Goal: Task Accomplishment & Management: Manage account settings

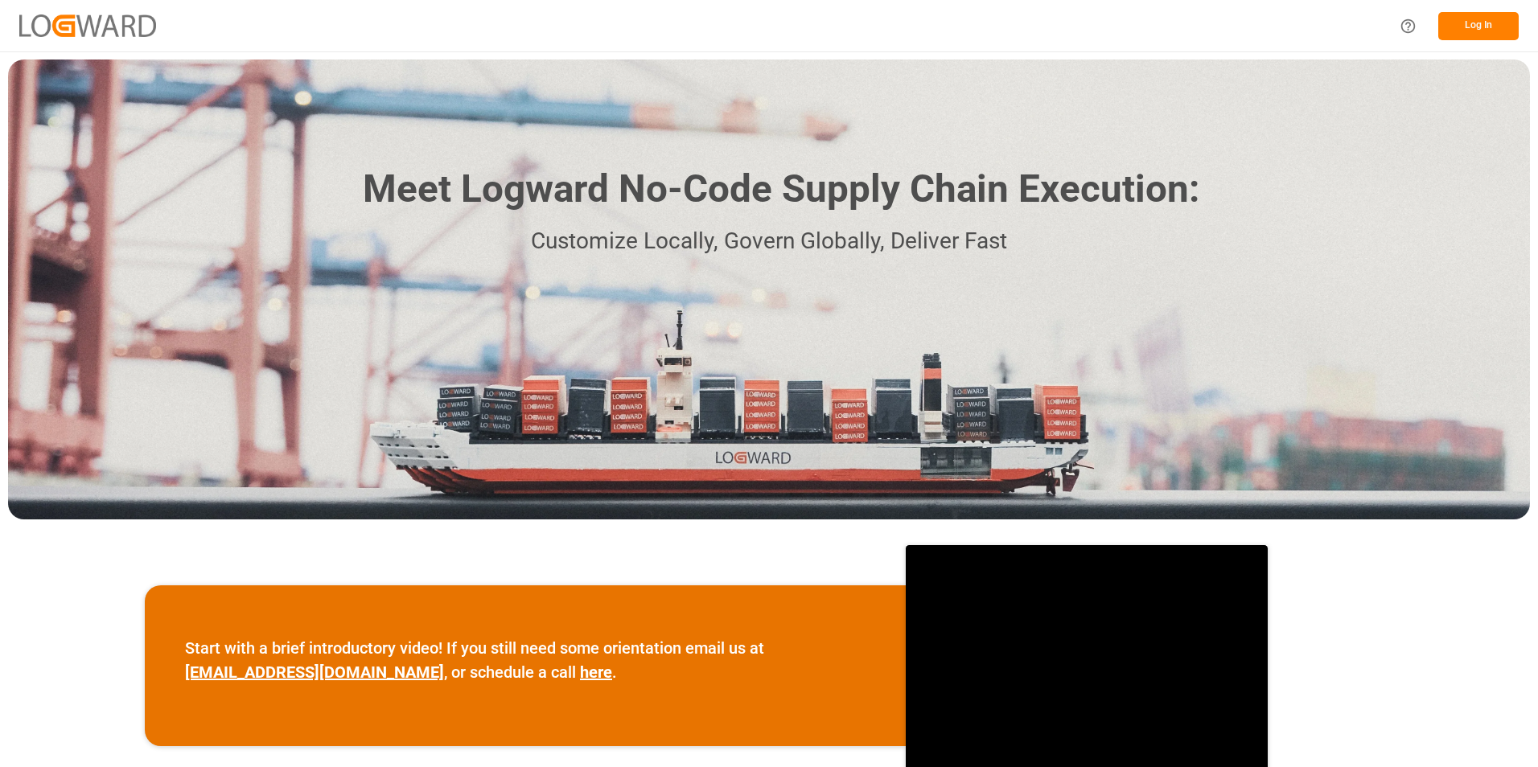
click at [1481, 17] on button "Log In" at bounding box center [1478, 26] width 80 height 28
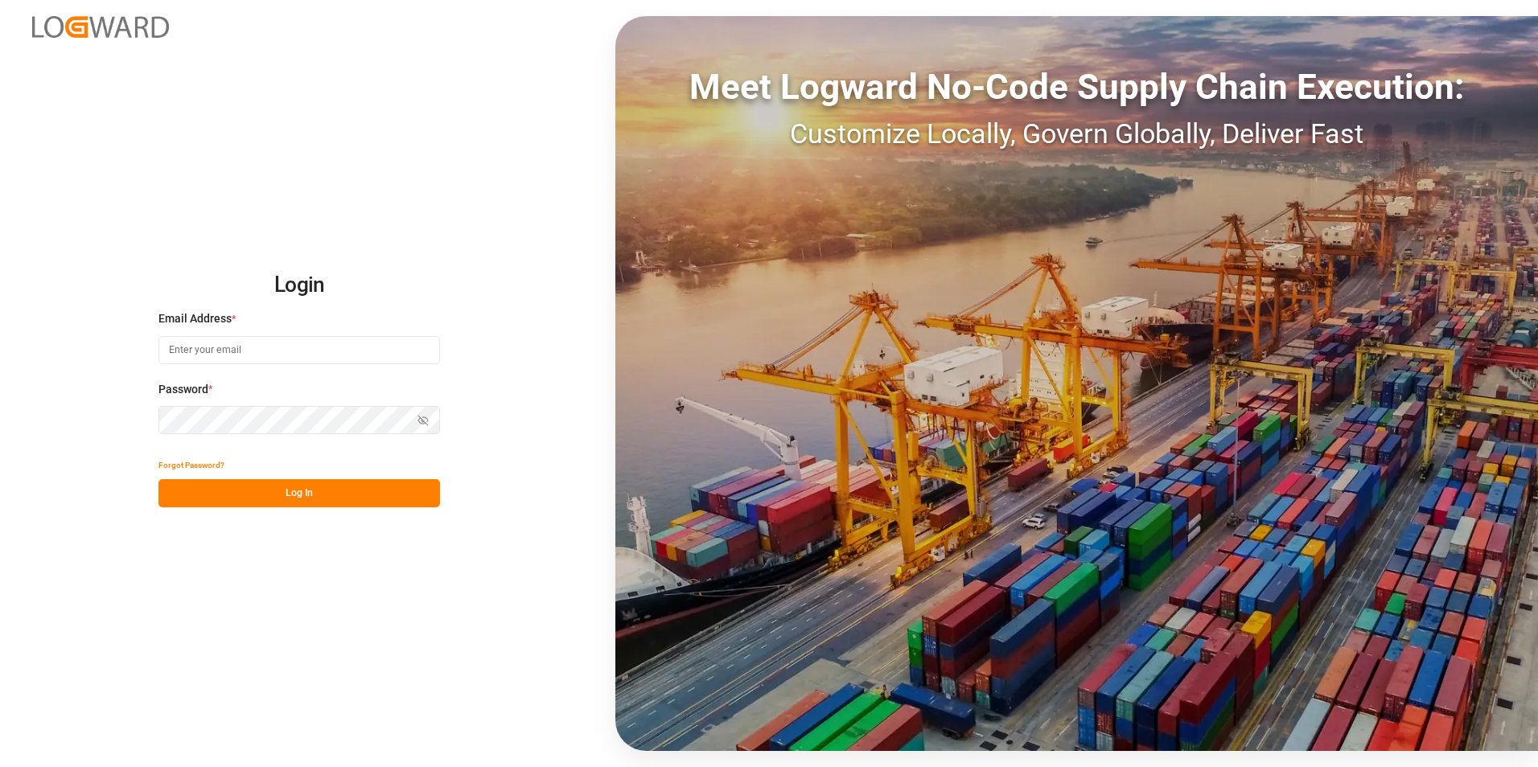
click at [276, 357] on input at bounding box center [299, 350] width 282 height 28
type input "[EMAIL_ADDRESS][DOMAIN_NAME]"
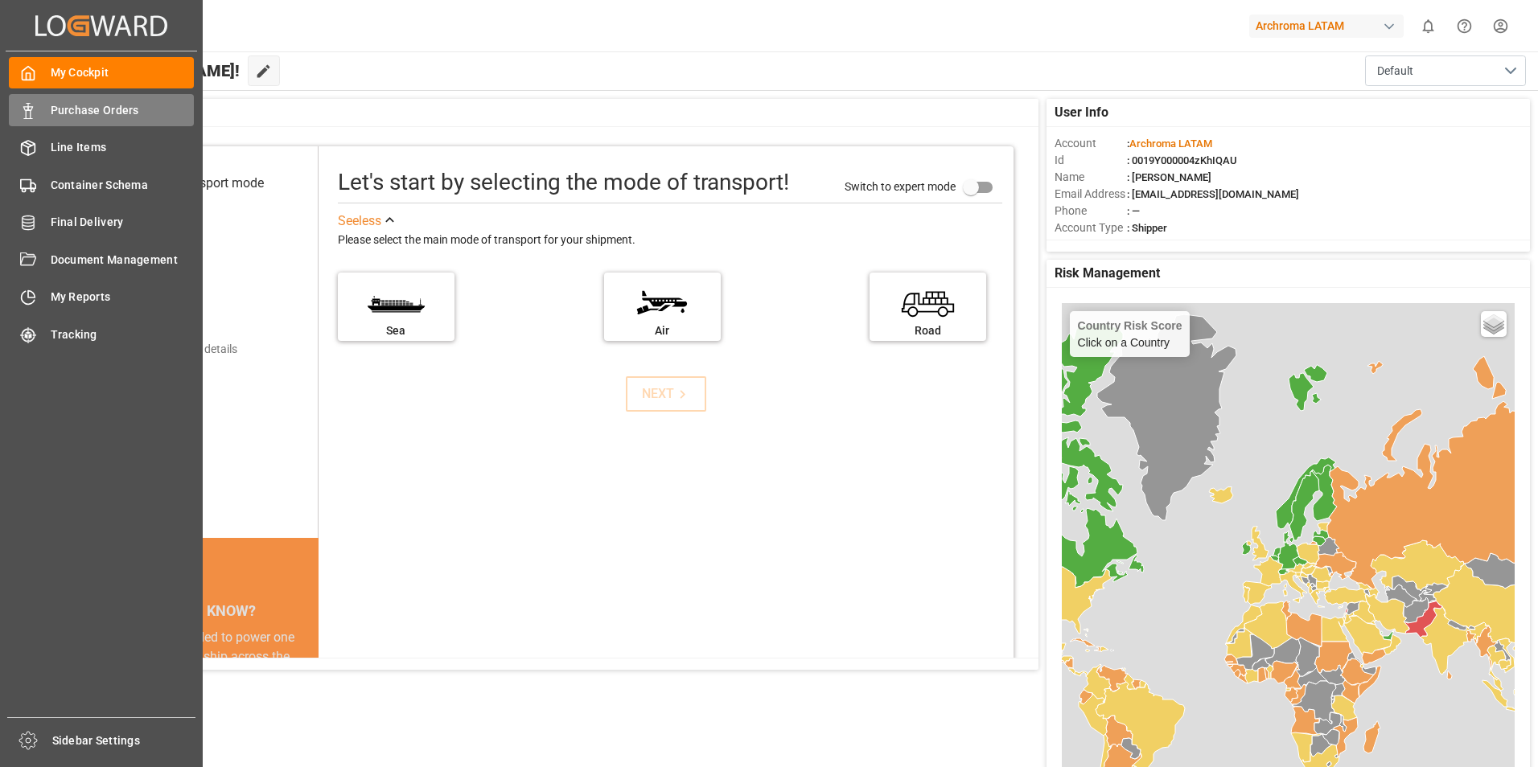
click at [35, 110] on icon at bounding box center [28, 111] width 16 height 16
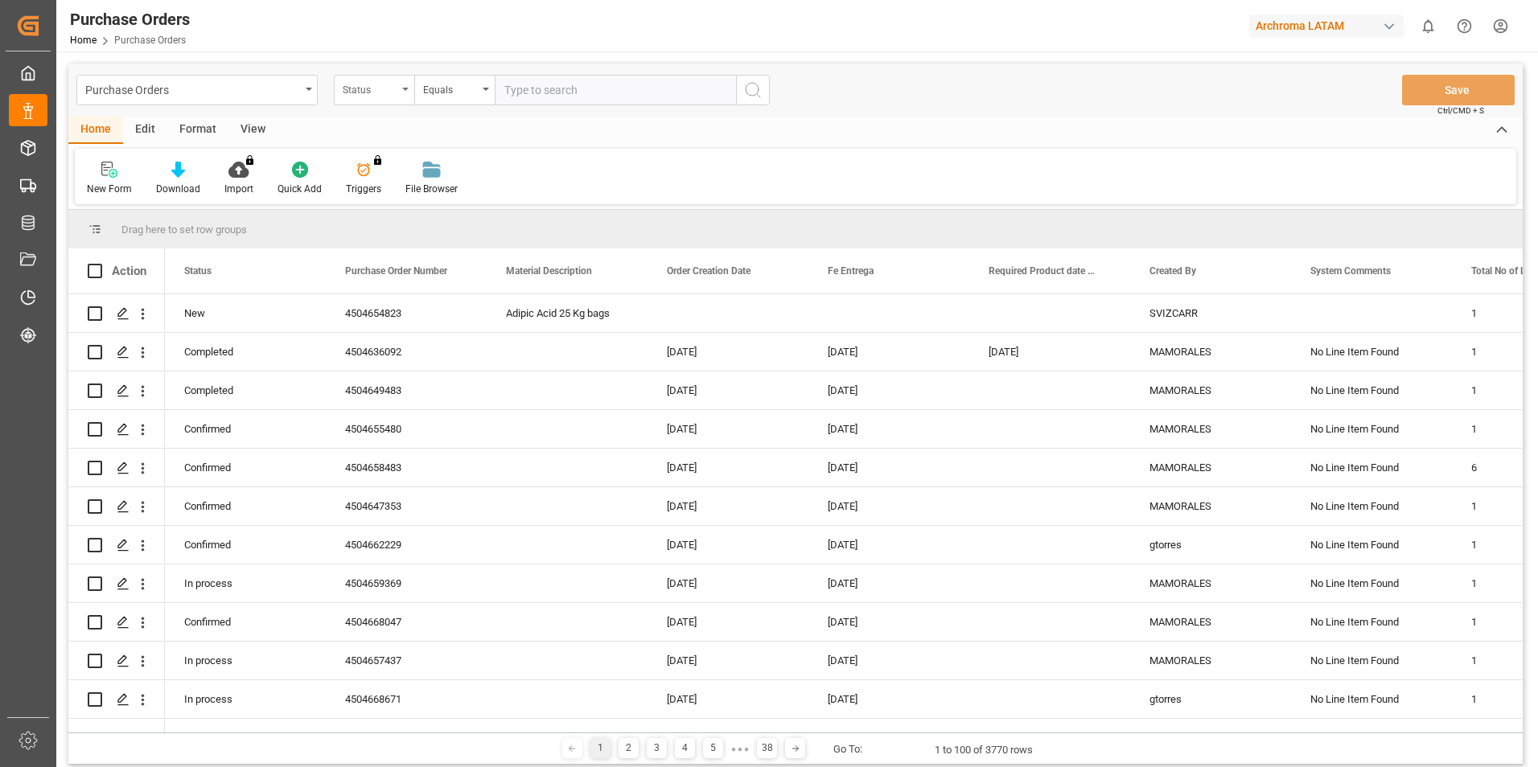
click at [394, 95] on div "Status" at bounding box center [370, 88] width 55 height 19
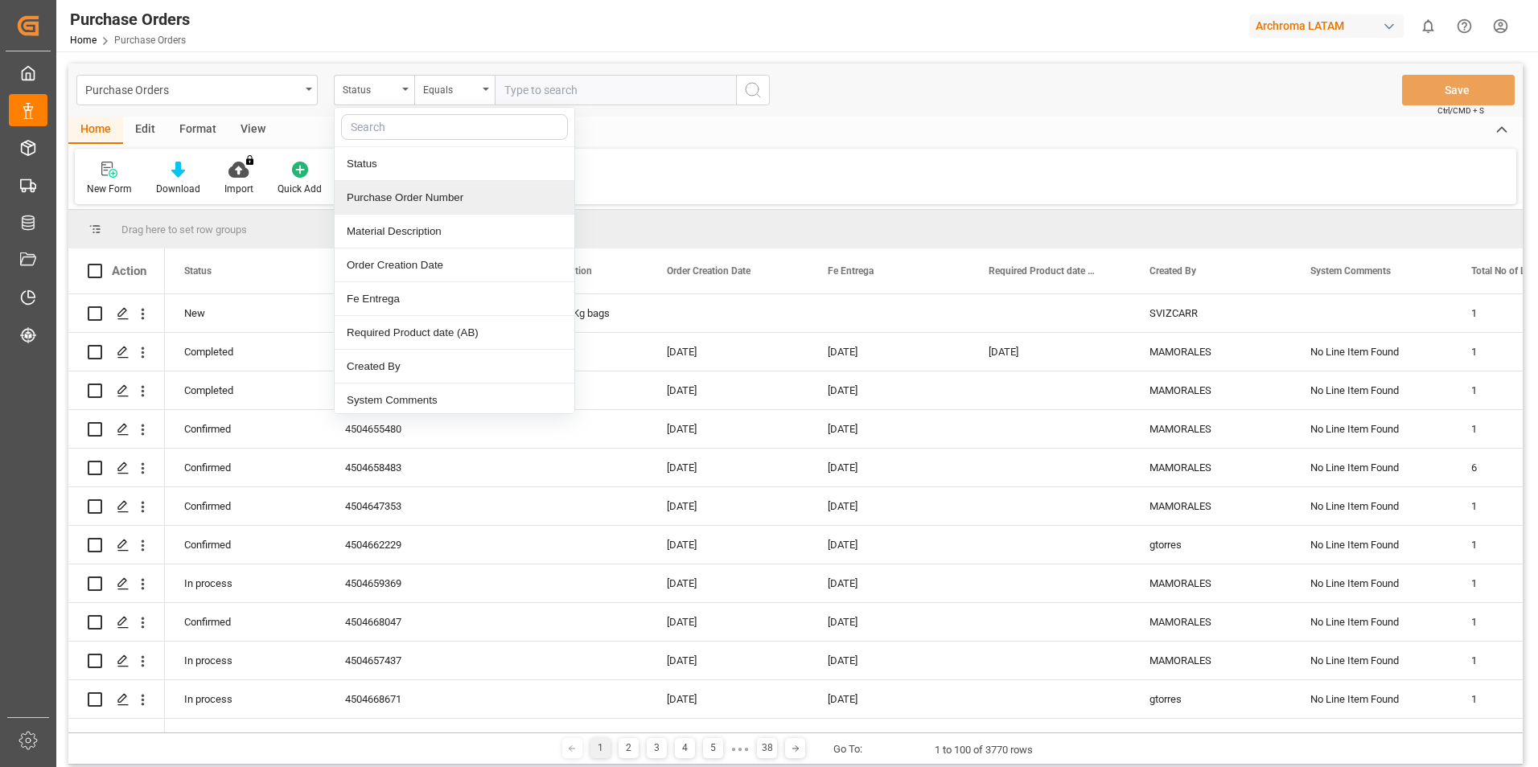
click at [414, 190] on div "Purchase Order Number" at bounding box center [455, 198] width 240 height 34
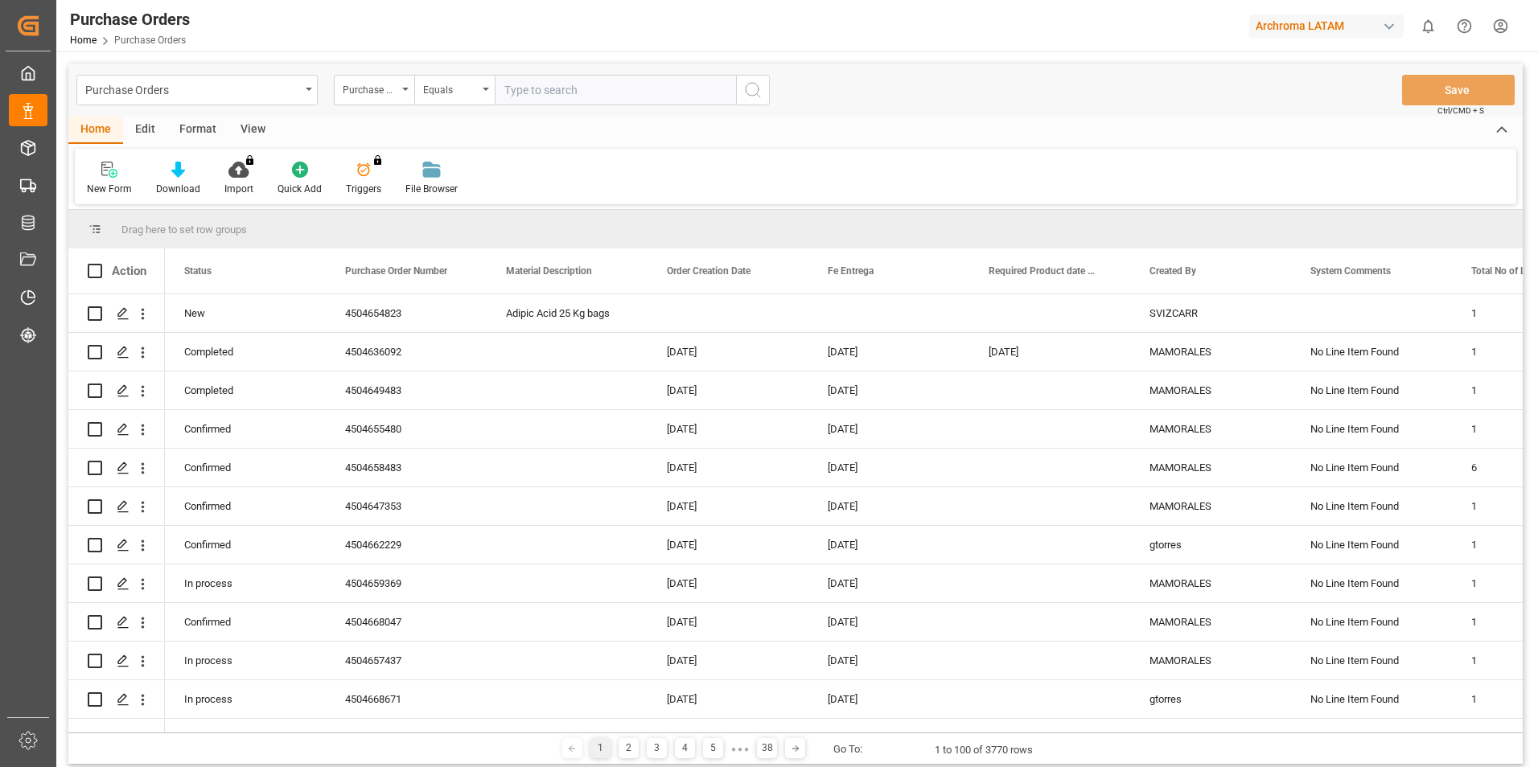
click at [545, 94] on input "text" at bounding box center [615, 90] width 241 height 31
paste input "4504646345"
type input "4504646345"
click at [755, 87] on icon "search button" at bounding box center [752, 89] width 19 height 19
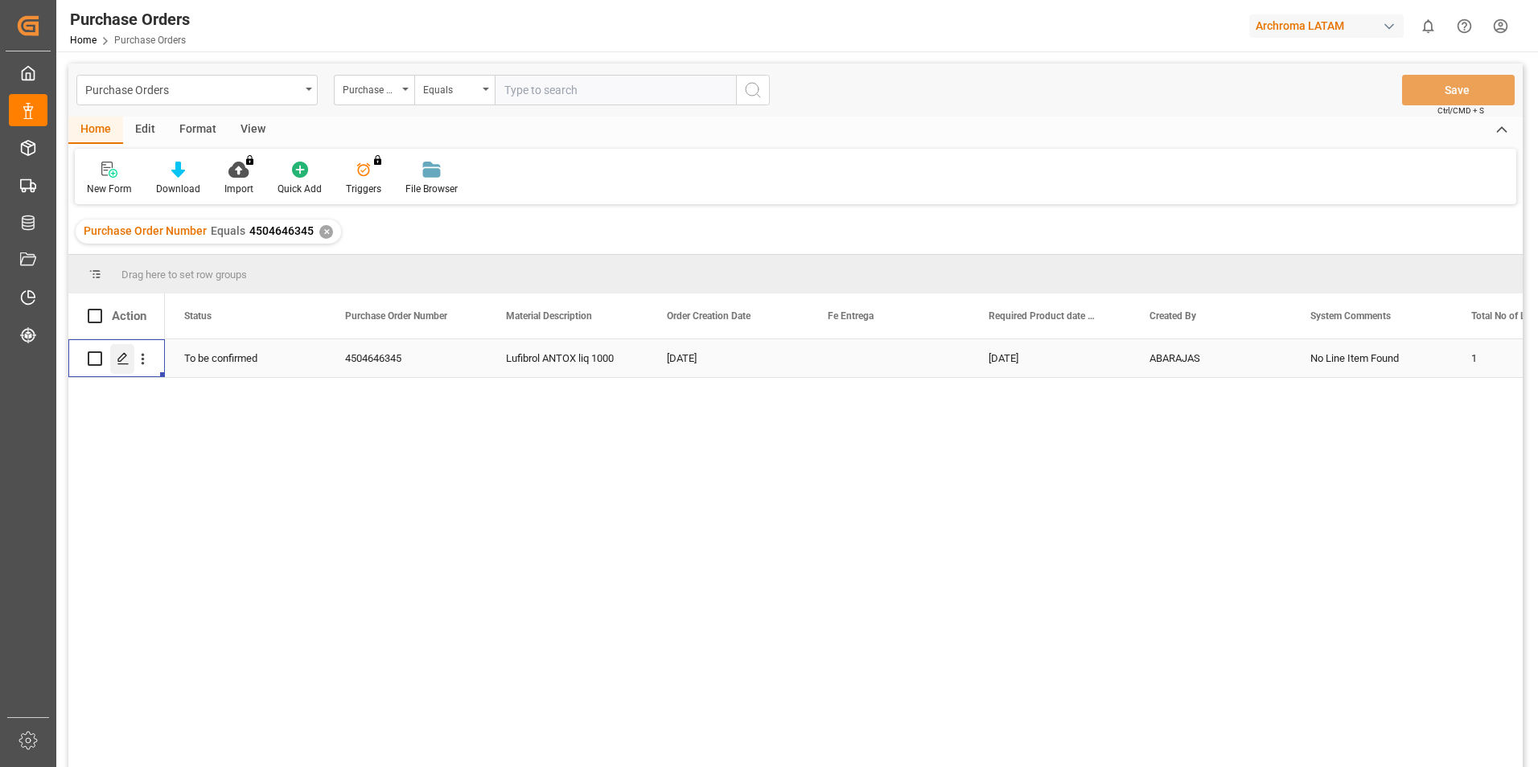
click at [125, 356] on polygon "Press SPACE to select this row." at bounding box center [122, 358] width 8 height 8
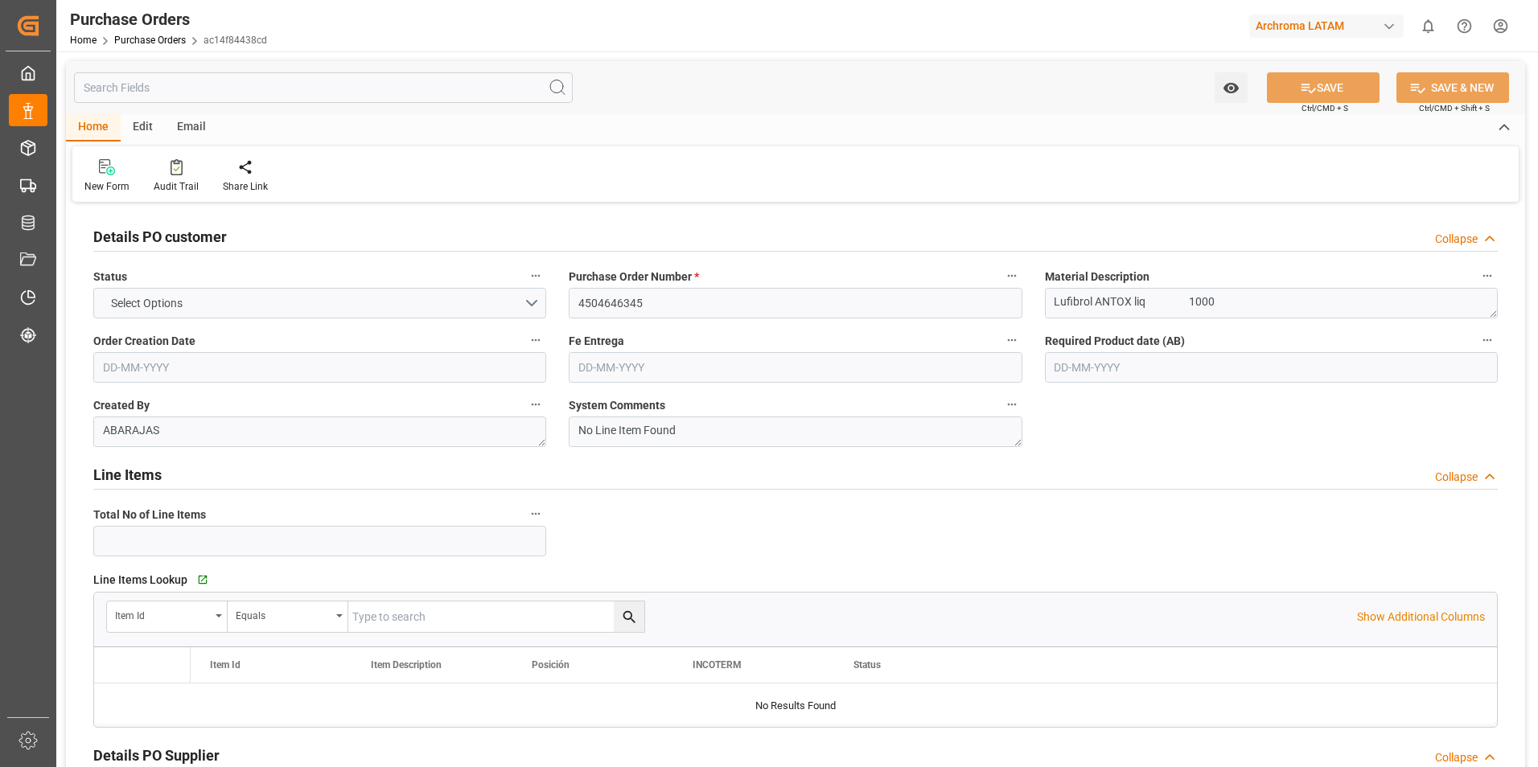
type input "1"
type input "[DATE]"
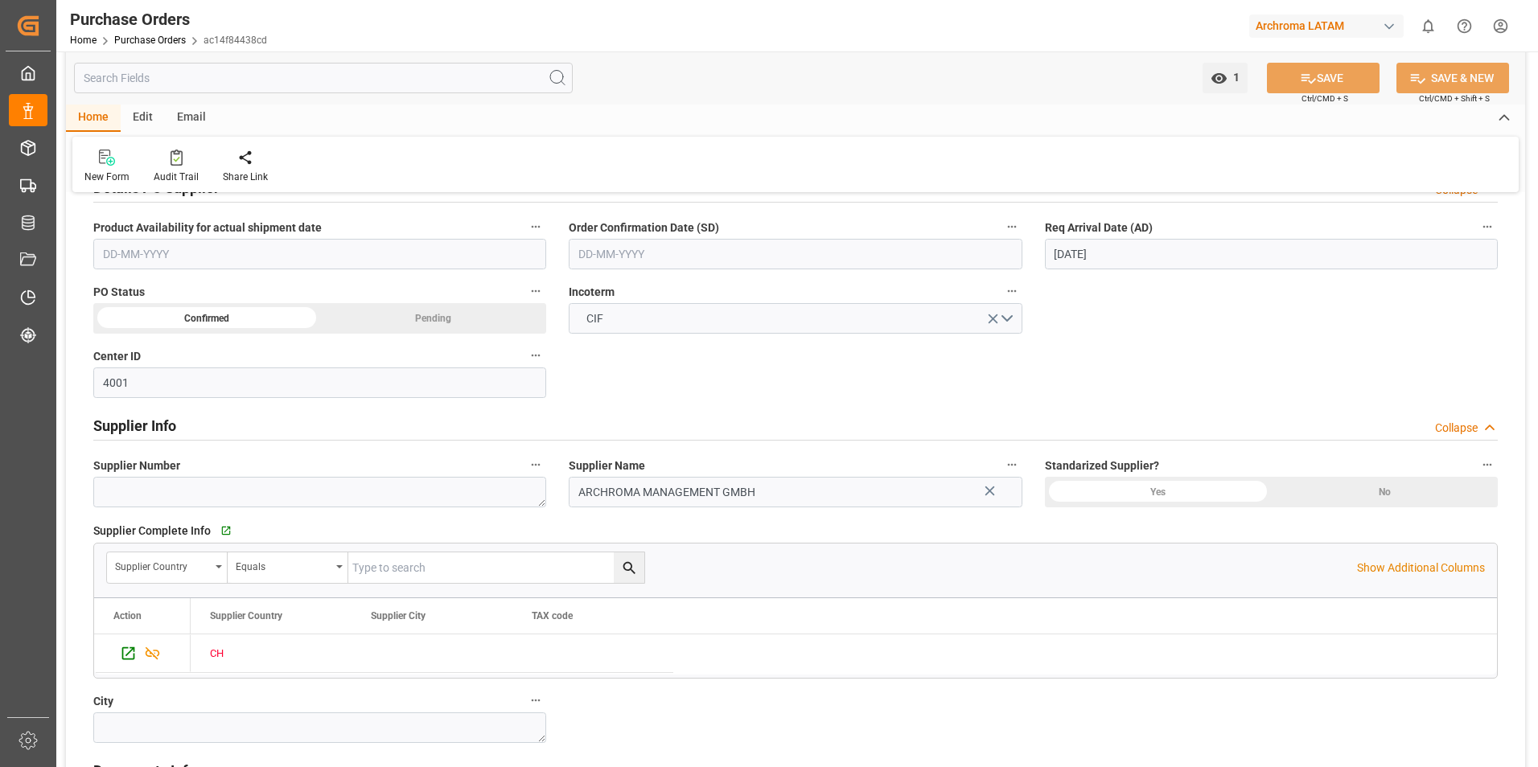
scroll to position [885, 0]
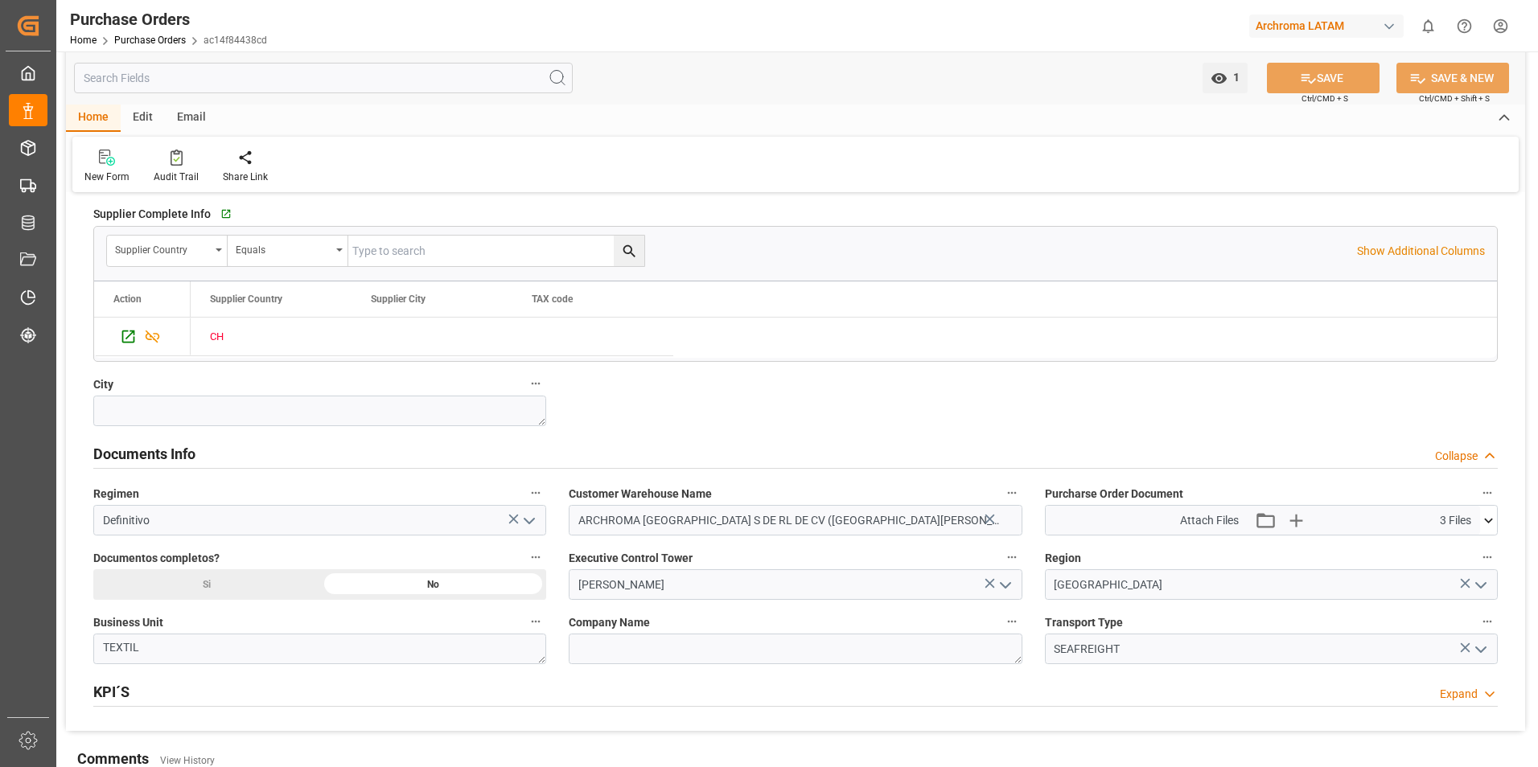
click at [1487, 524] on icon at bounding box center [1488, 520] width 17 height 17
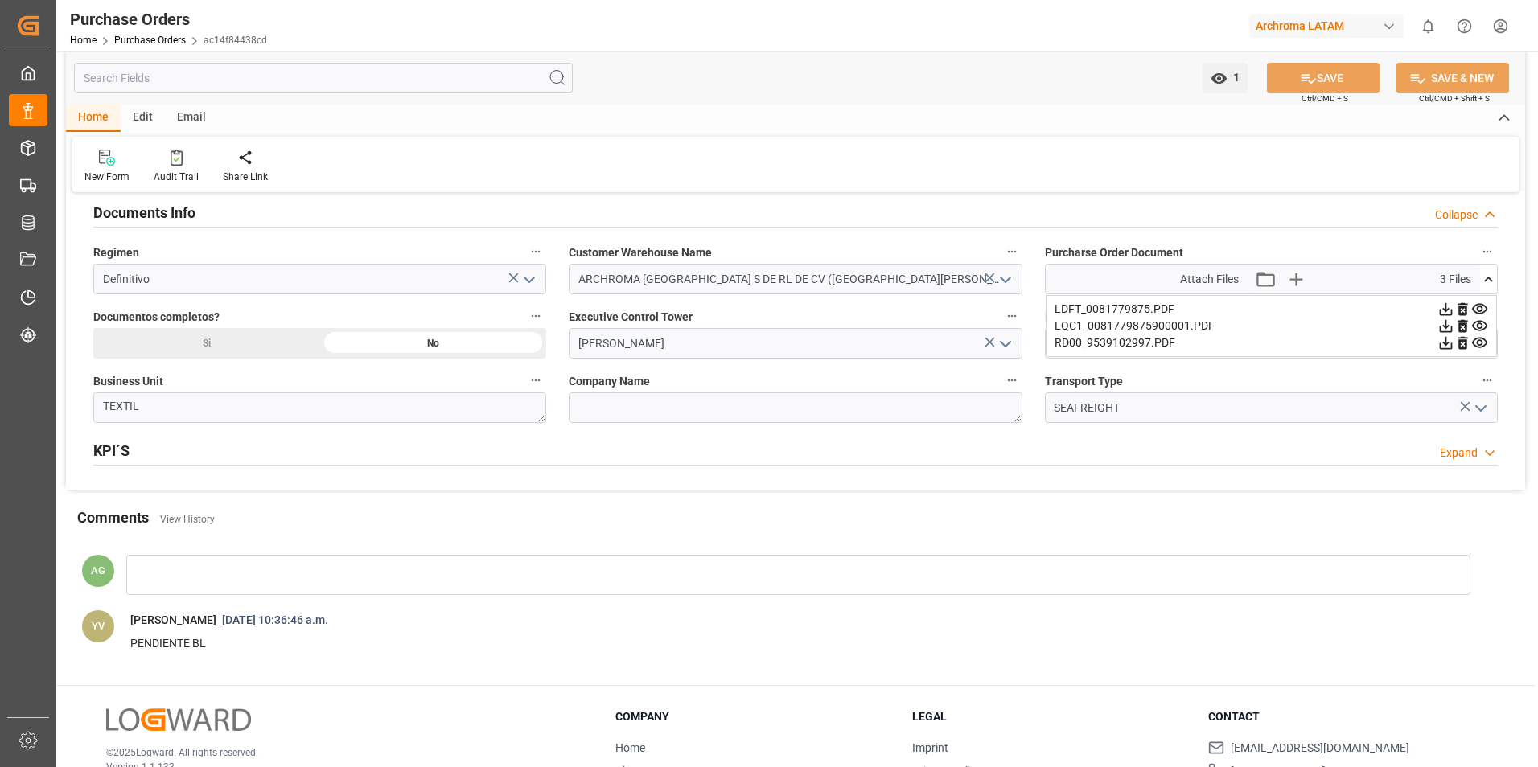
scroll to position [1146, 0]
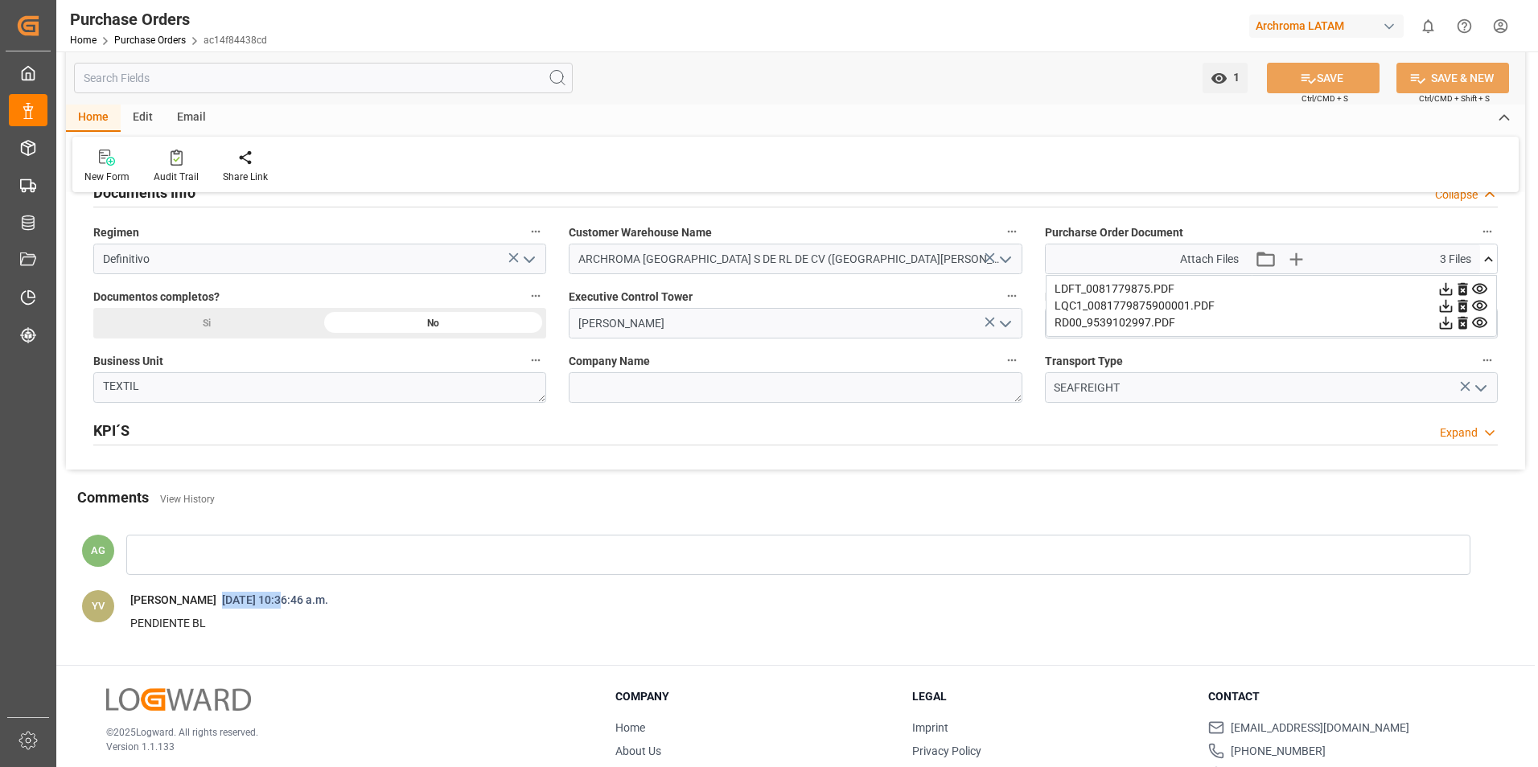
drag, startPoint x: 196, startPoint y: 600, endPoint x: 253, endPoint y: 601, distance: 56.3
click at [253, 601] on span "[DATE] 10:36:46 a.m." at bounding box center [274, 600] width 117 height 13
drag, startPoint x: 253, startPoint y: 601, endPoint x: 216, endPoint y: 643, distance: 55.9
click at [216, 643] on div "AG YV [PERSON_NAME] [DATE] 10:36:46 a.m. UPDATE CANCEL PENDIENTE BL" at bounding box center [795, 586] width 1459 height 138
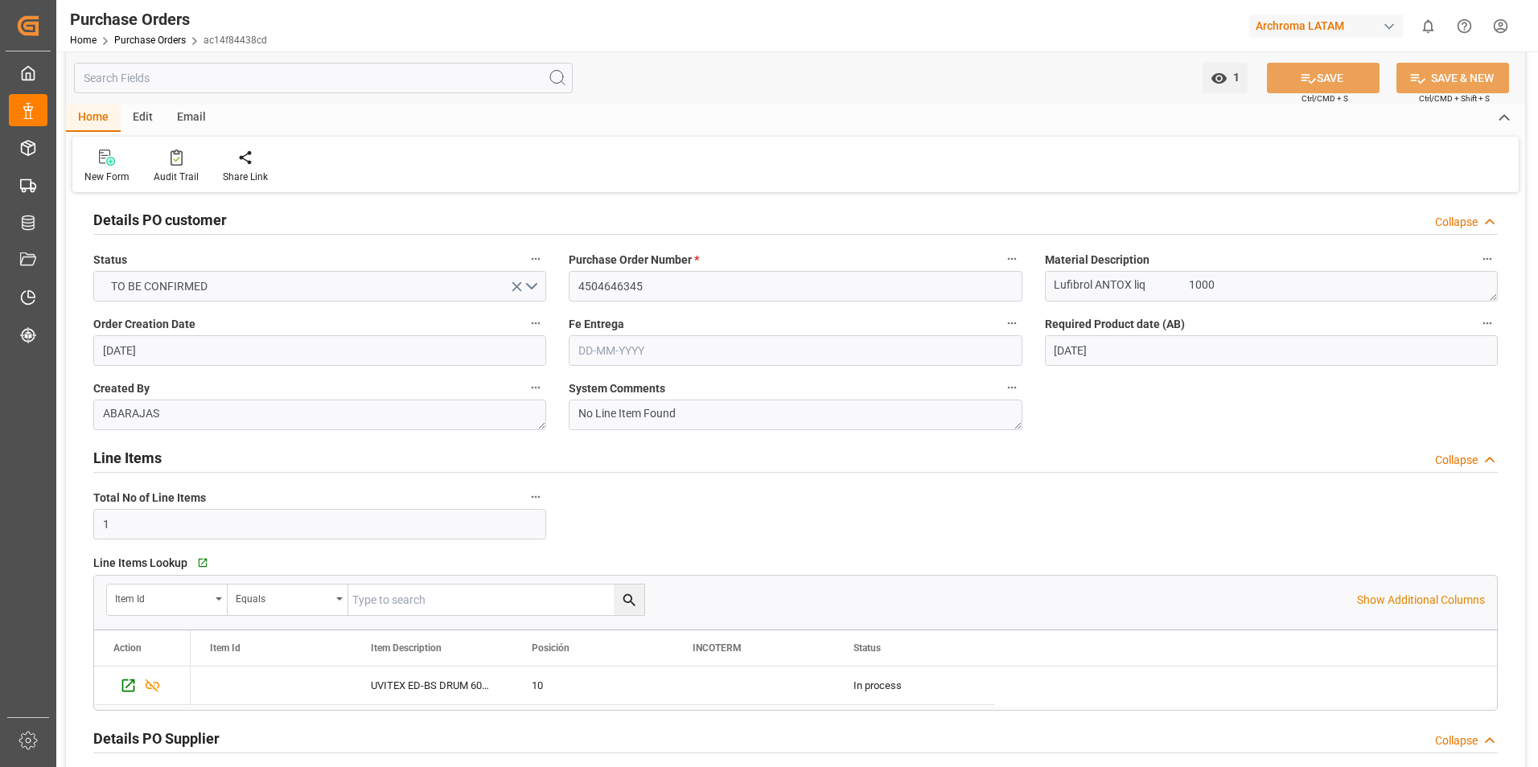
scroll to position [0, 0]
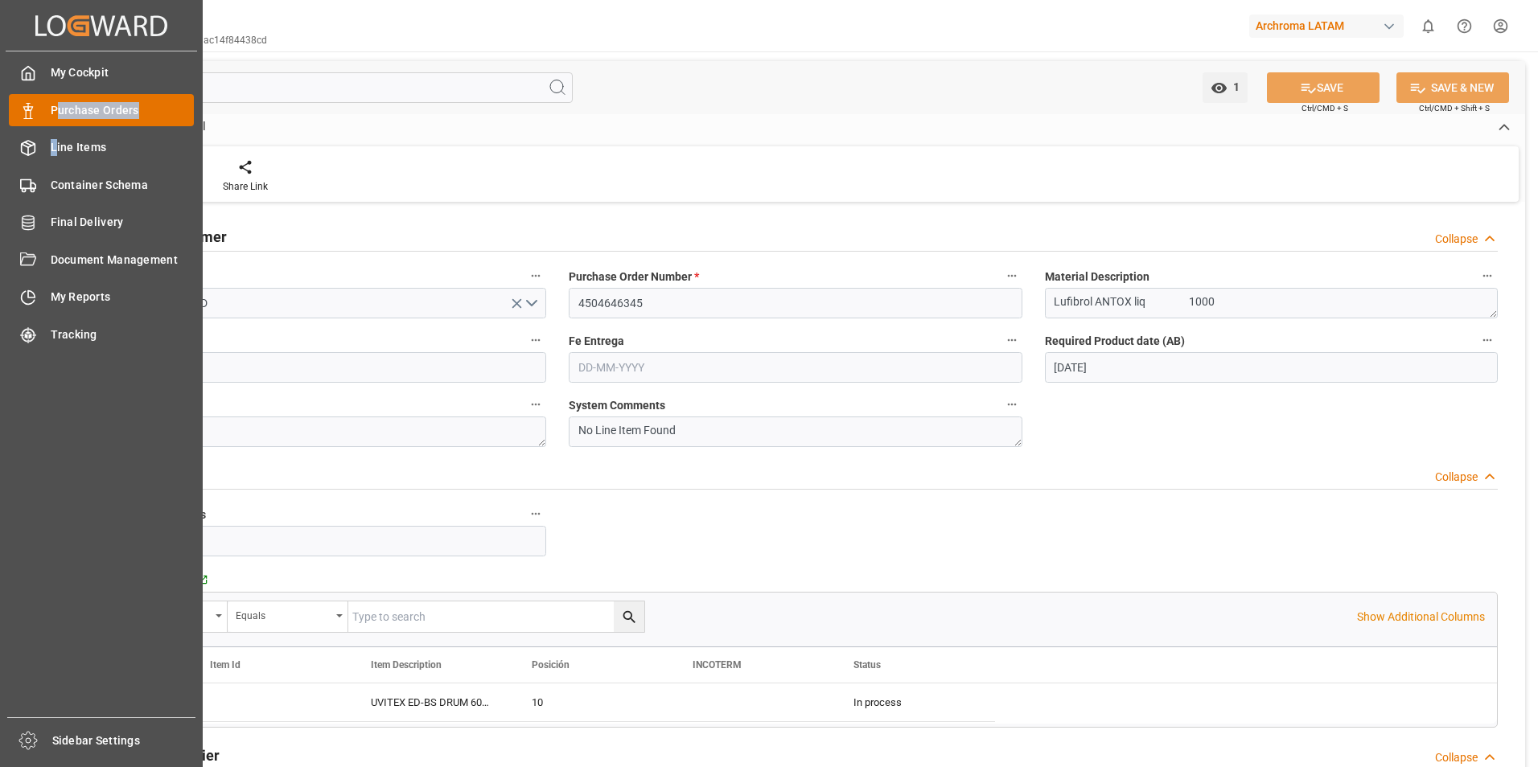
click at [56, 125] on div "My Cockpit My Cockpit Purchase Orders Purchase Orders Line Items Line Items Con…" at bounding box center [101, 384] width 191 height 666
drag, startPoint x: 56, startPoint y: 125, endPoint x: 23, endPoint y: 117, distance: 33.2
click at [23, 117] on icon at bounding box center [28, 111] width 16 height 16
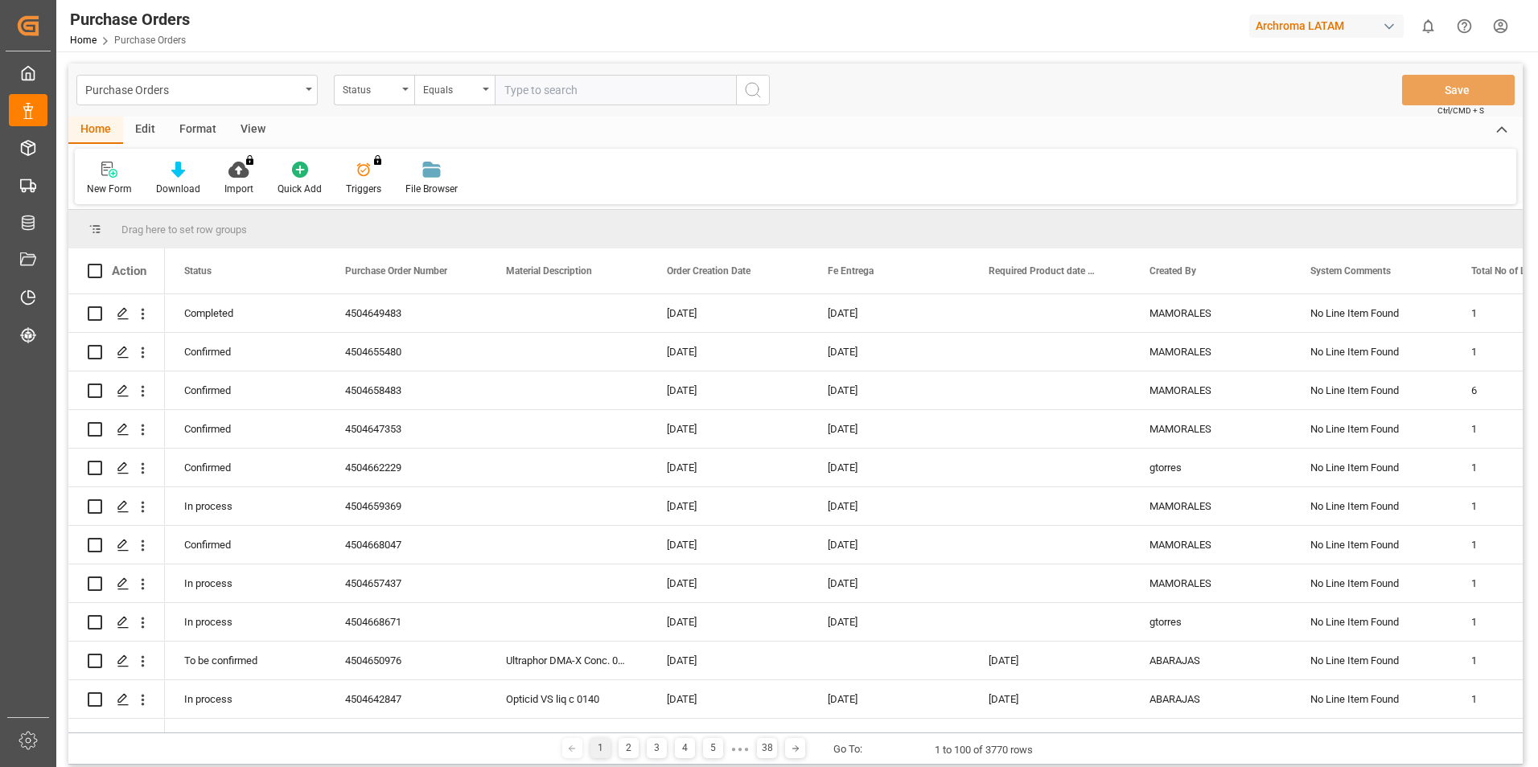
scroll to position [80, 0]
click at [377, 97] on div "Status" at bounding box center [374, 90] width 80 height 31
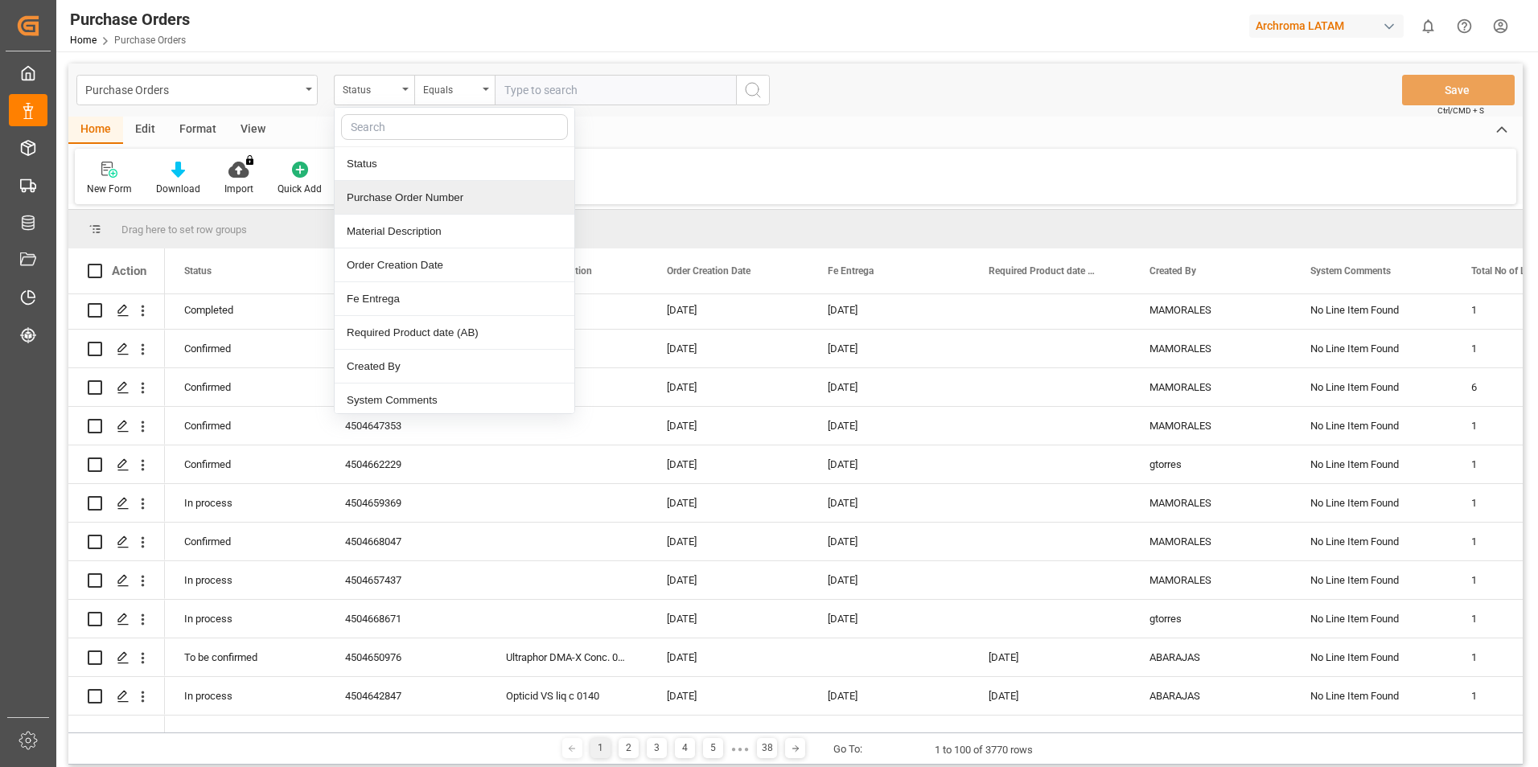
click at [393, 199] on div "Purchase Order Number" at bounding box center [455, 198] width 240 height 34
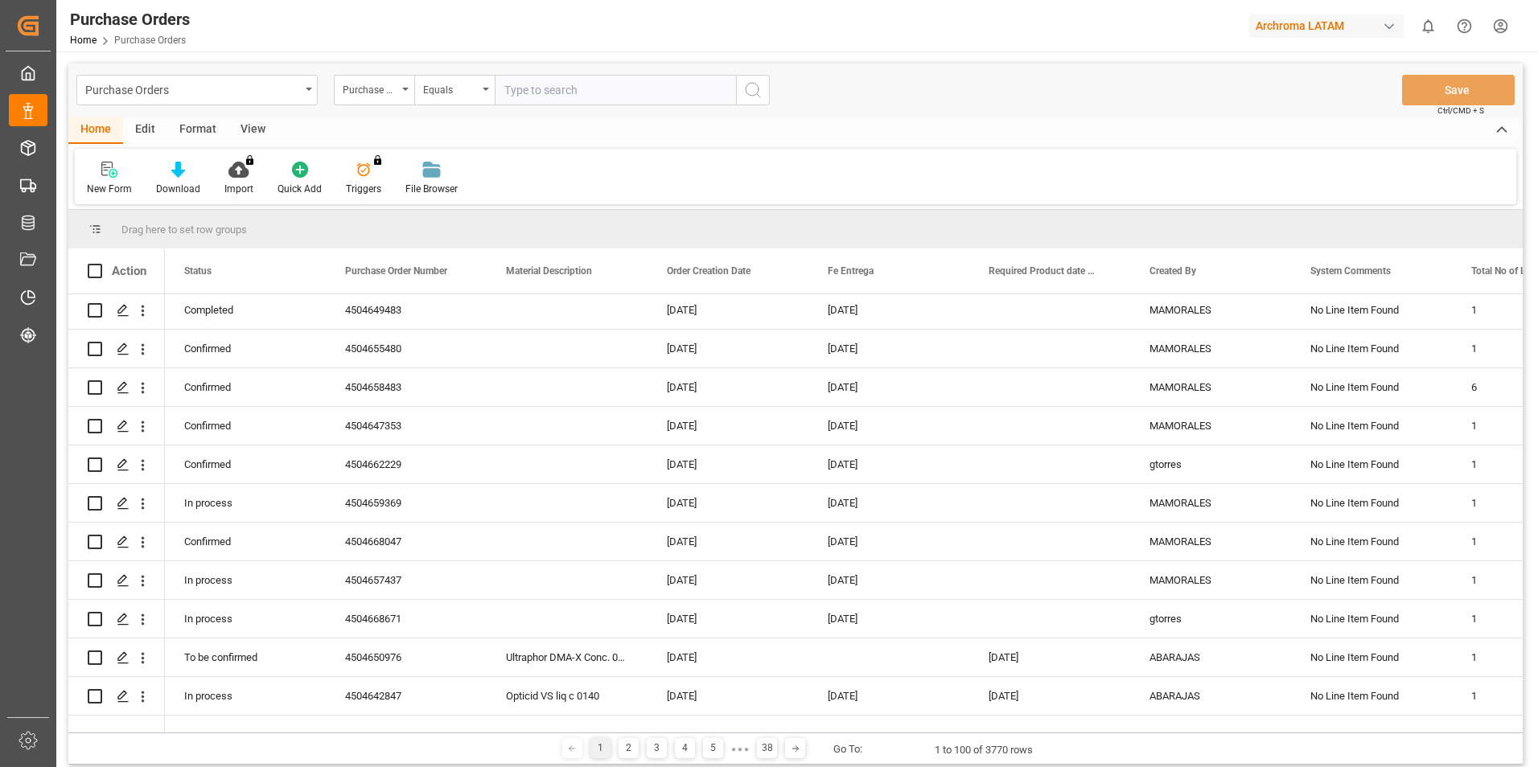
click at [532, 88] on input "text" at bounding box center [615, 90] width 241 height 31
paste input "4504646345"
type input "4504646345"
click at [758, 88] on icon "search button" at bounding box center [752, 89] width 19 height 19
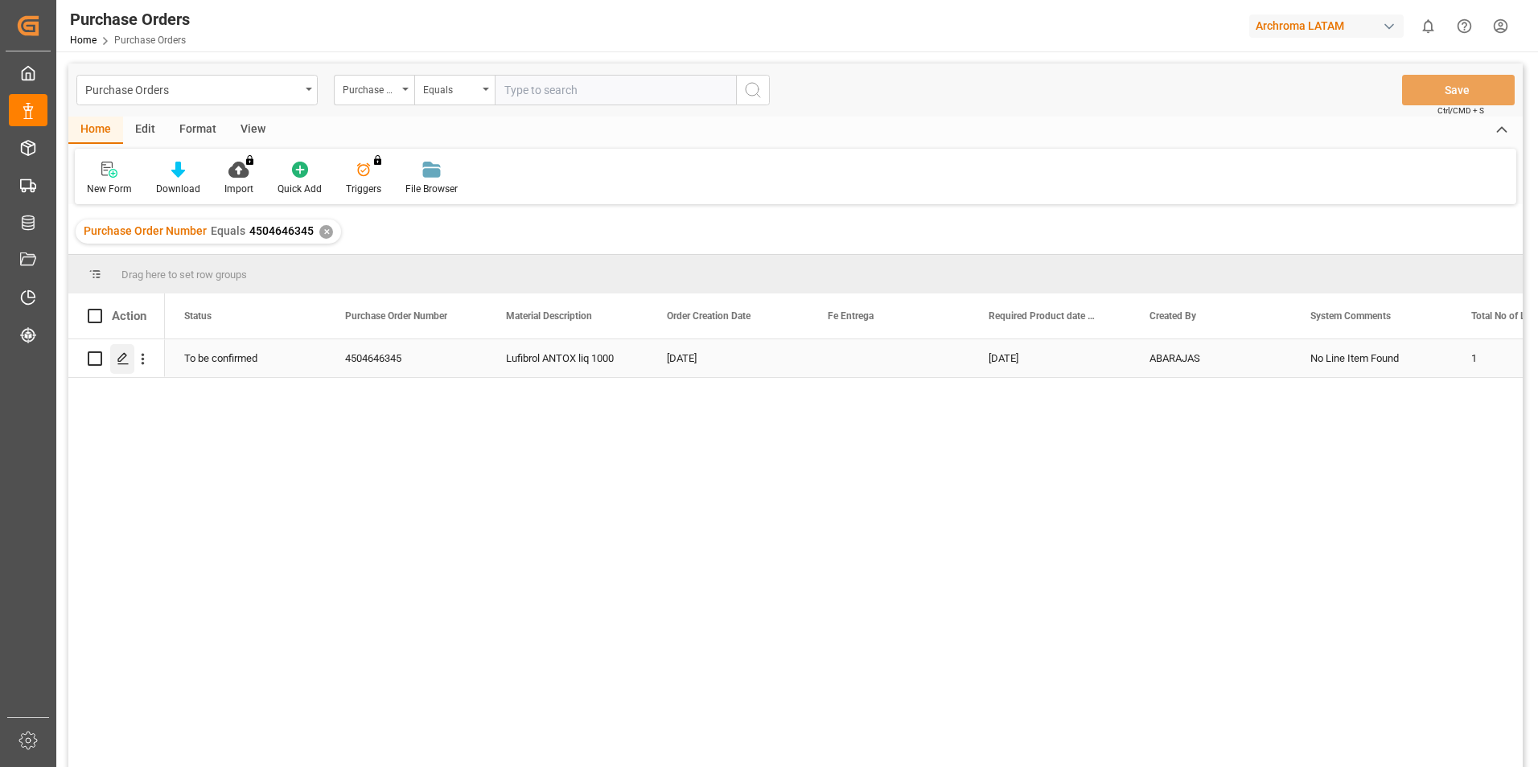
click at [117, 373] on div "Press SPACE to select this row." at bounding box center [122, 359] width 24 height 30
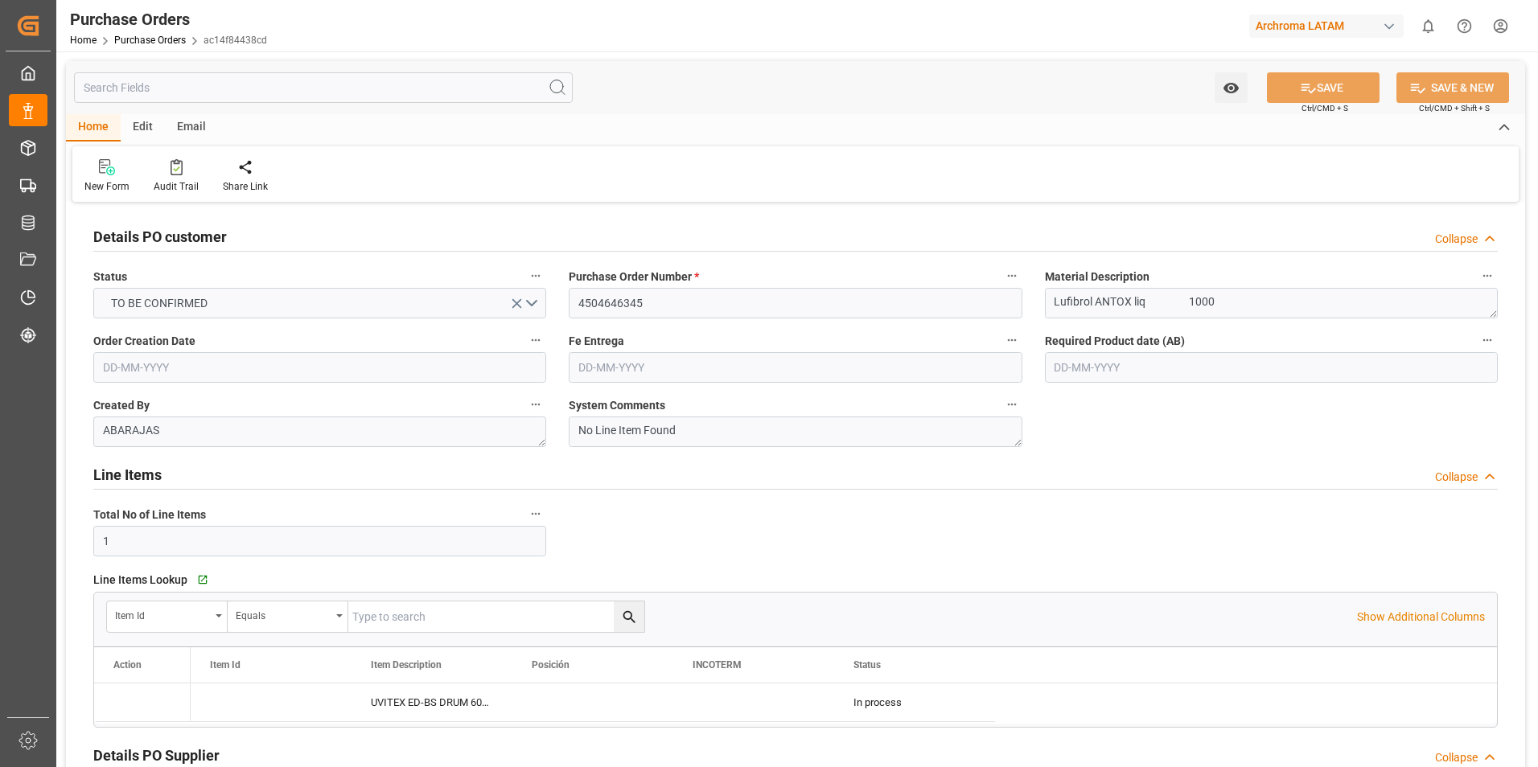
type input "[DATE]"
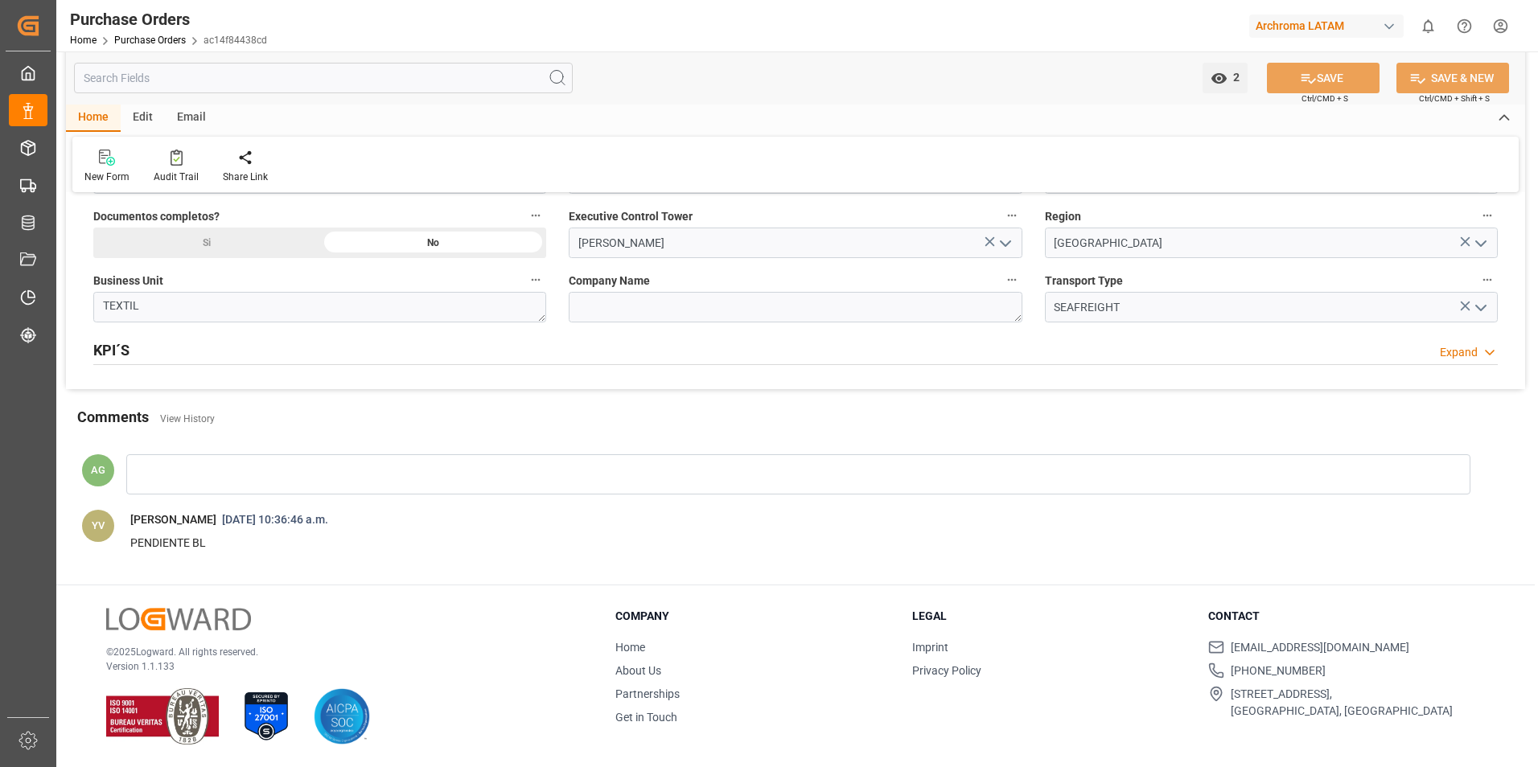
scroll to position [985, 0]
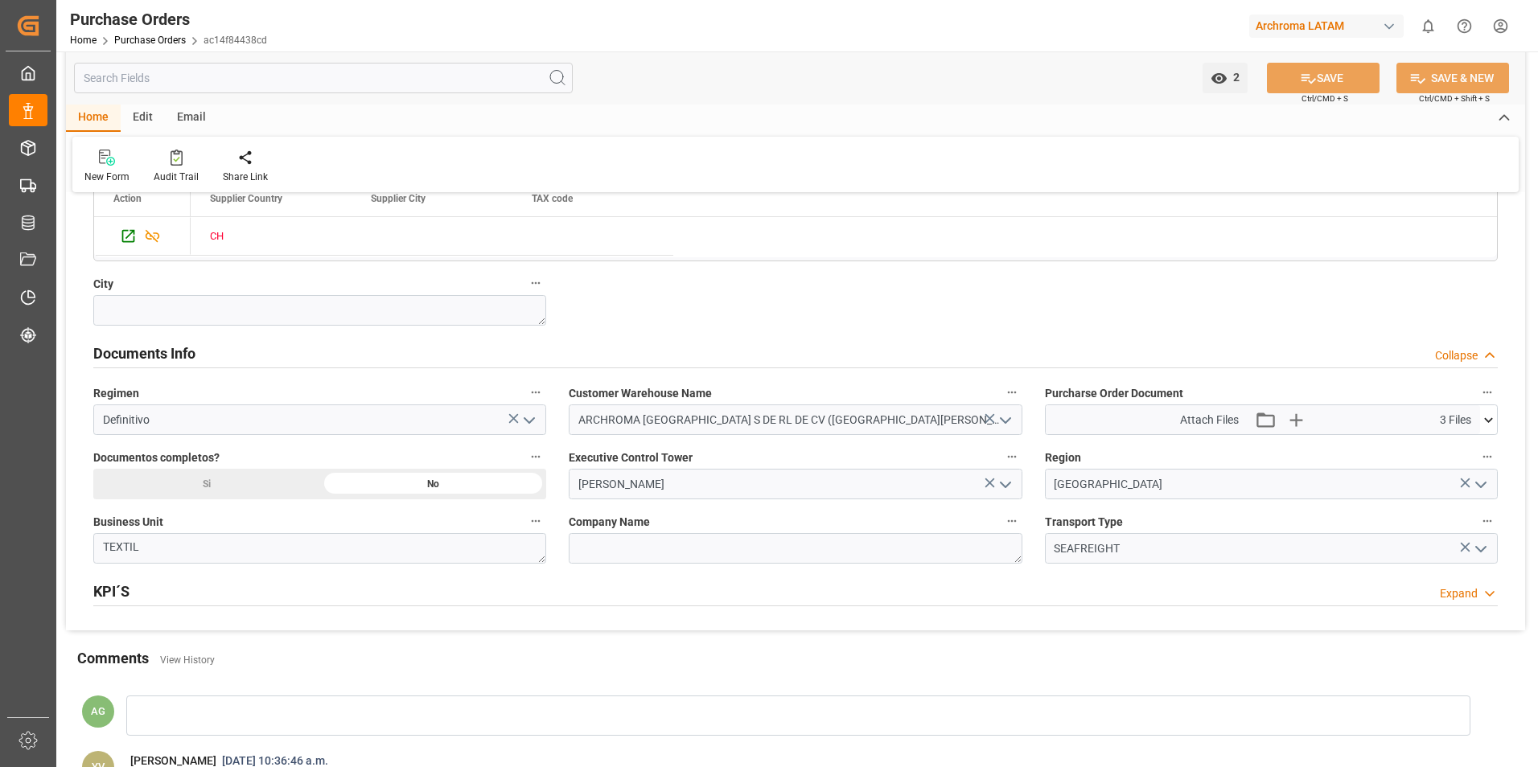
click at [1479, 422] on div "Attach Files Attach existing file Upload new file 3 Files" at bounding box center [1263, 419] width 434 height 29
click at [1485, 423] on icon at bounding box center [1488, 420] width 17 height 17
click at [991, 134] on div "Home Edit Email New Form Audit Trail Share Link" at bounding box center [795, 149] width 1459 height 88
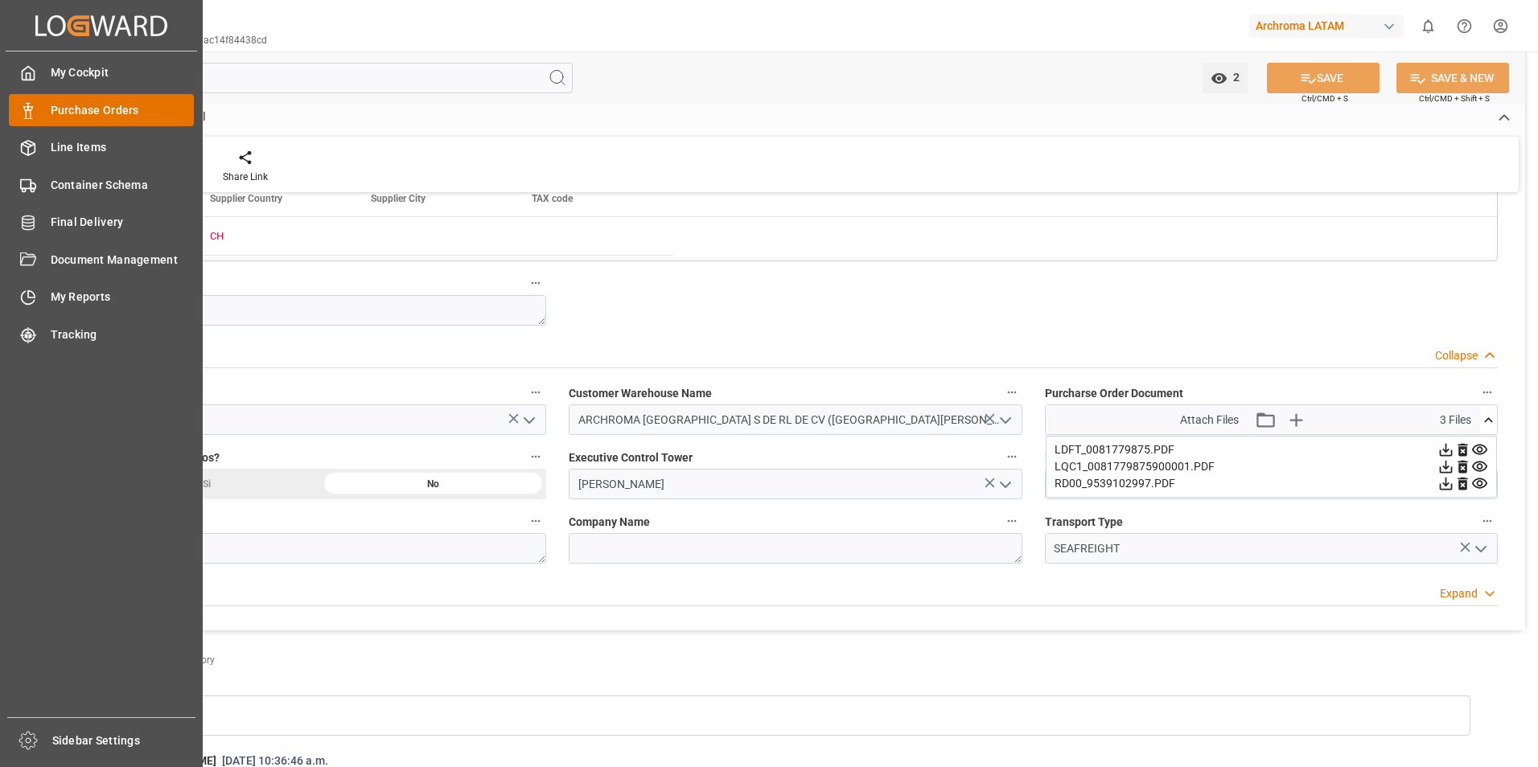
click at [39, 106] on div "Purchase Orders Purchase Orders" at bounding box center [101, 109] width 185 height 31
